Goal: Information Seeking & Learning: Learn about a topic

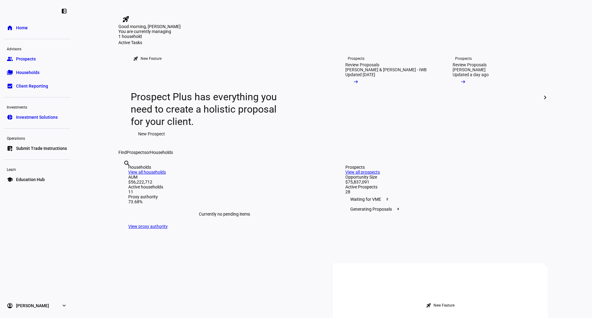
click at [36, 184] on link "school Education Hub" at bounding box center [37, 179] width 67 height 12
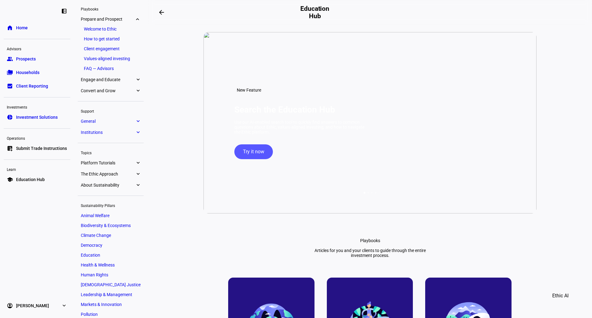
scroll to position [62, 0]
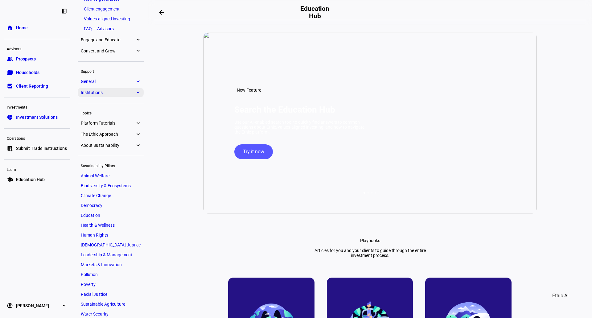
click at [137, 91] on eth-mat-symbol "expand_more" at bounding box center [138, 92] width 6 height 6
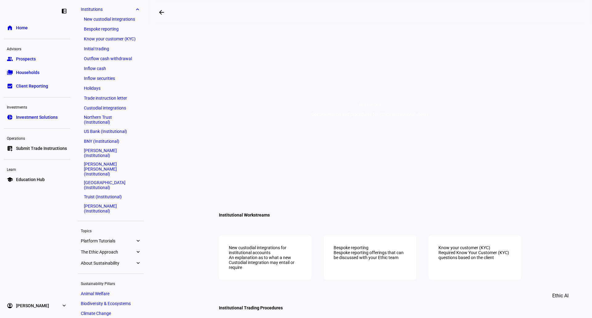
scroll to position [97, 0]
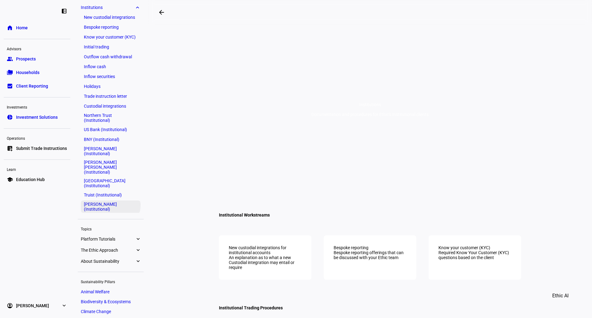
click at [107, 200] on link "[PERSON_NAME] (Institutional)" at bounding box center [111, 206] width 60 height 12
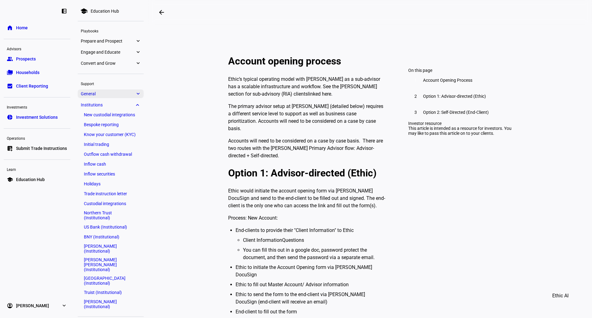
click at [133, 90] on link "General expand_more" at bounding box center [111, 93] width 66 height 9
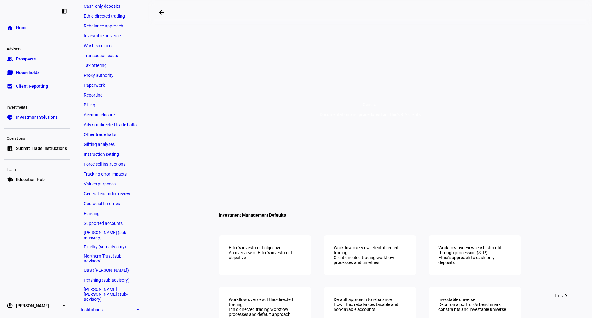
scroll to position [148, 0]
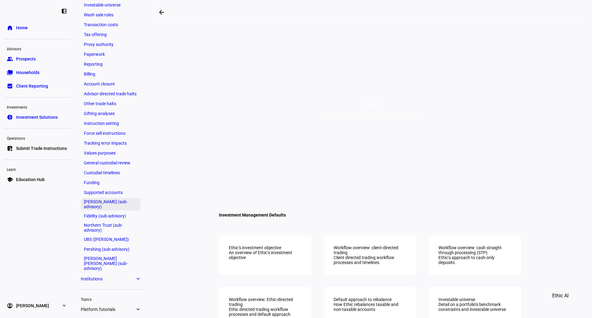
click at [106, 203] on link "[PERSON_NAME] (sub-advisory)" at bounding box center [111, 204] width 60 height 12
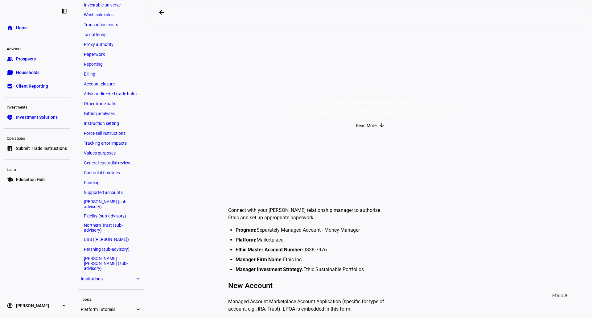
click at [111, 276] on span "Institutions" at bounding box center [108, 278] width 54 height 5
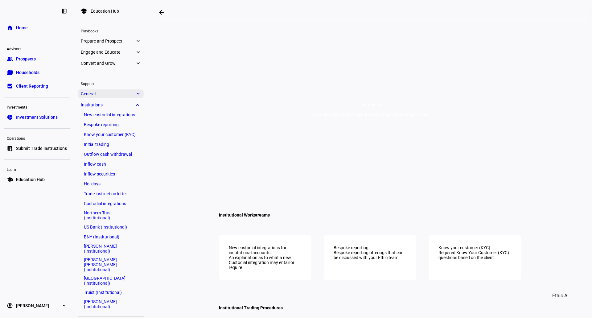
click at [123, 93] on span "General" at bounding box center [108, 93] width 54 height 5
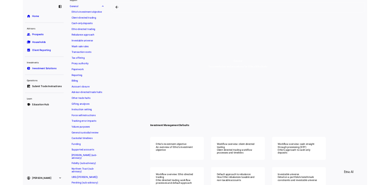
scroll to position [86, 0]
